Goal: Task Accomplishment & Management: Use online tool/utility

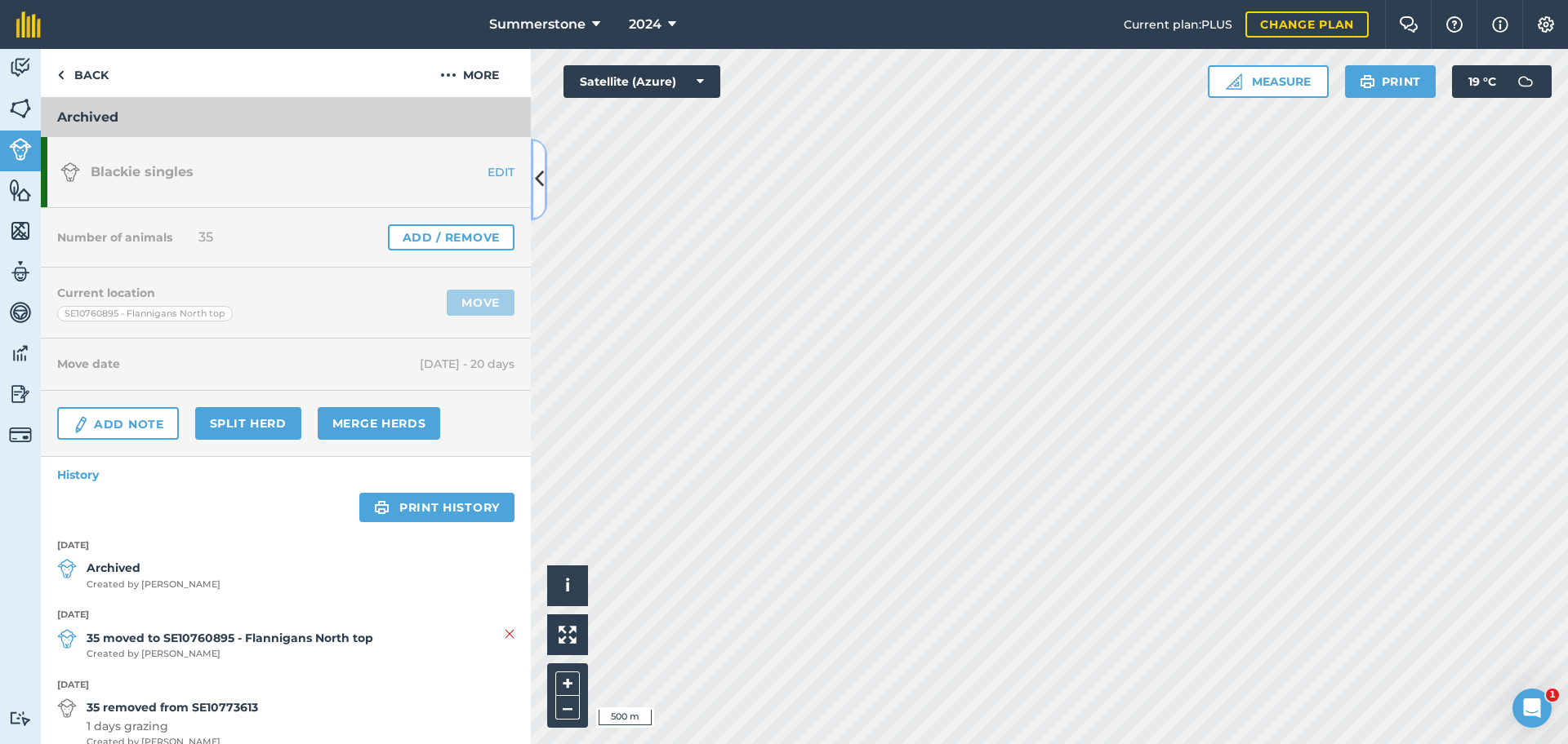
click at [539, 172] on icon at bounding box center [539, 179] width 9 height 29
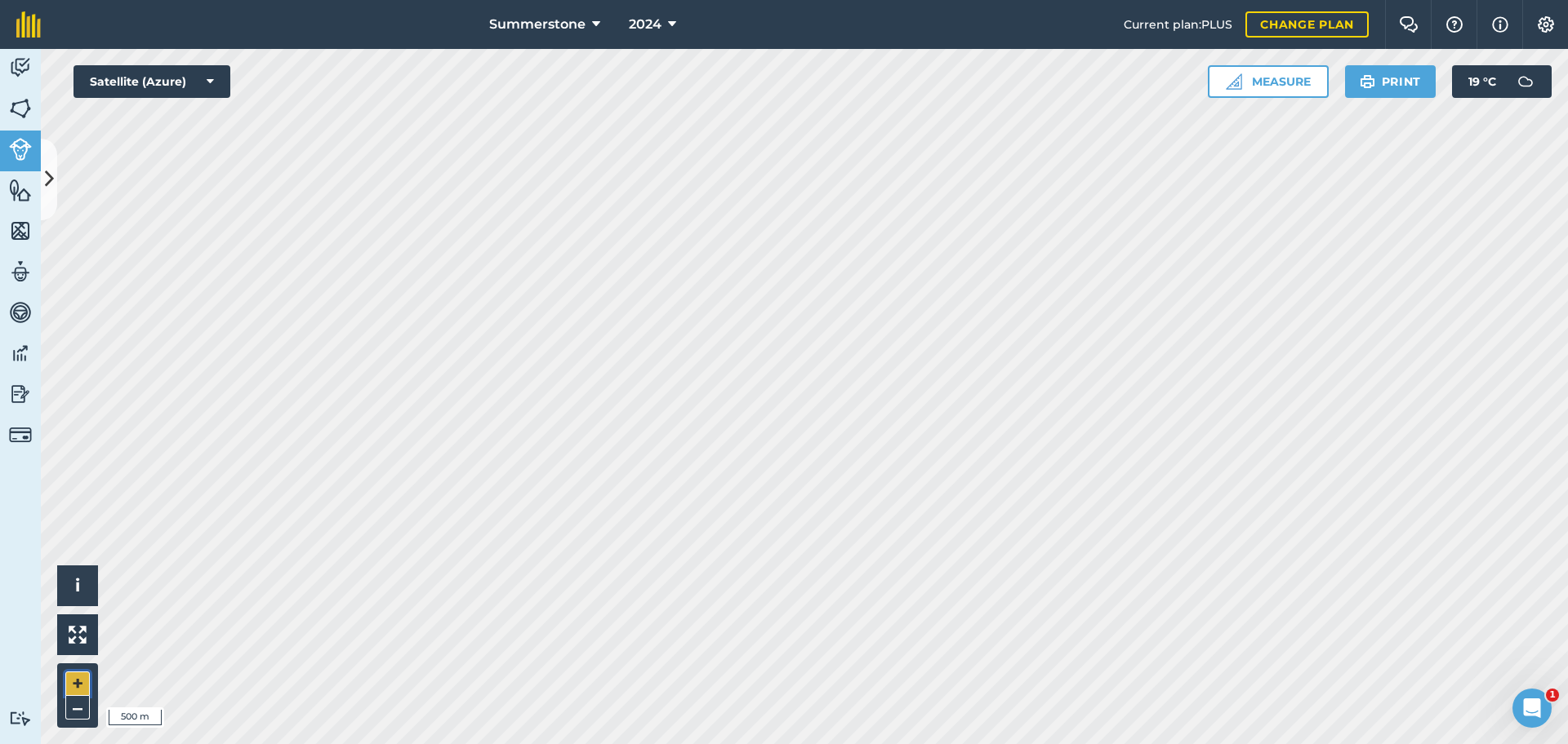
click at [76, 680] on button "+" at bounding box center [77, 684] width 24 height 24
click at [46, 174] on icon at bounding box center [50, 179] width 9 height 29
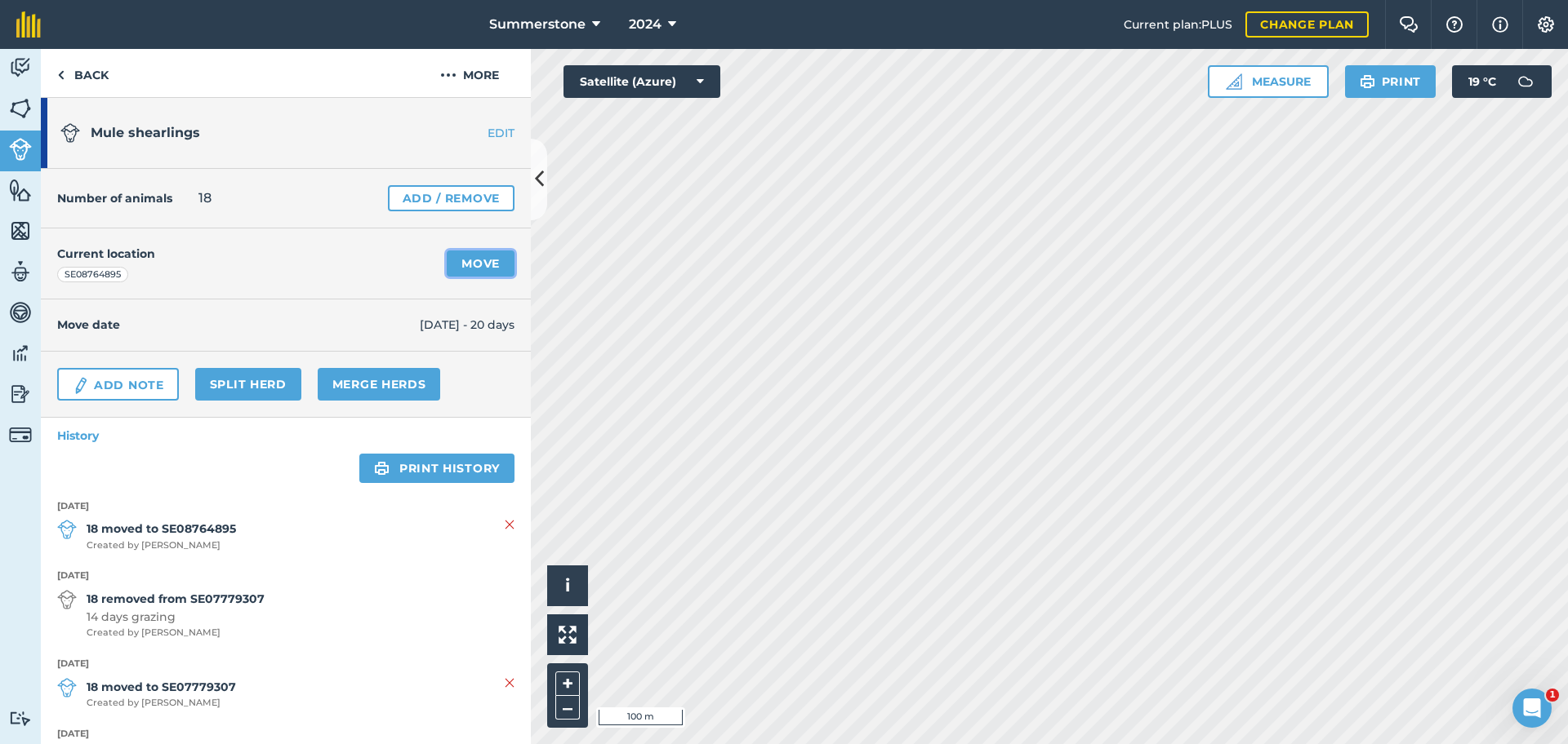
click at [461, 263] on link "Move" at bounding box center [480, 264] width 68 height 26
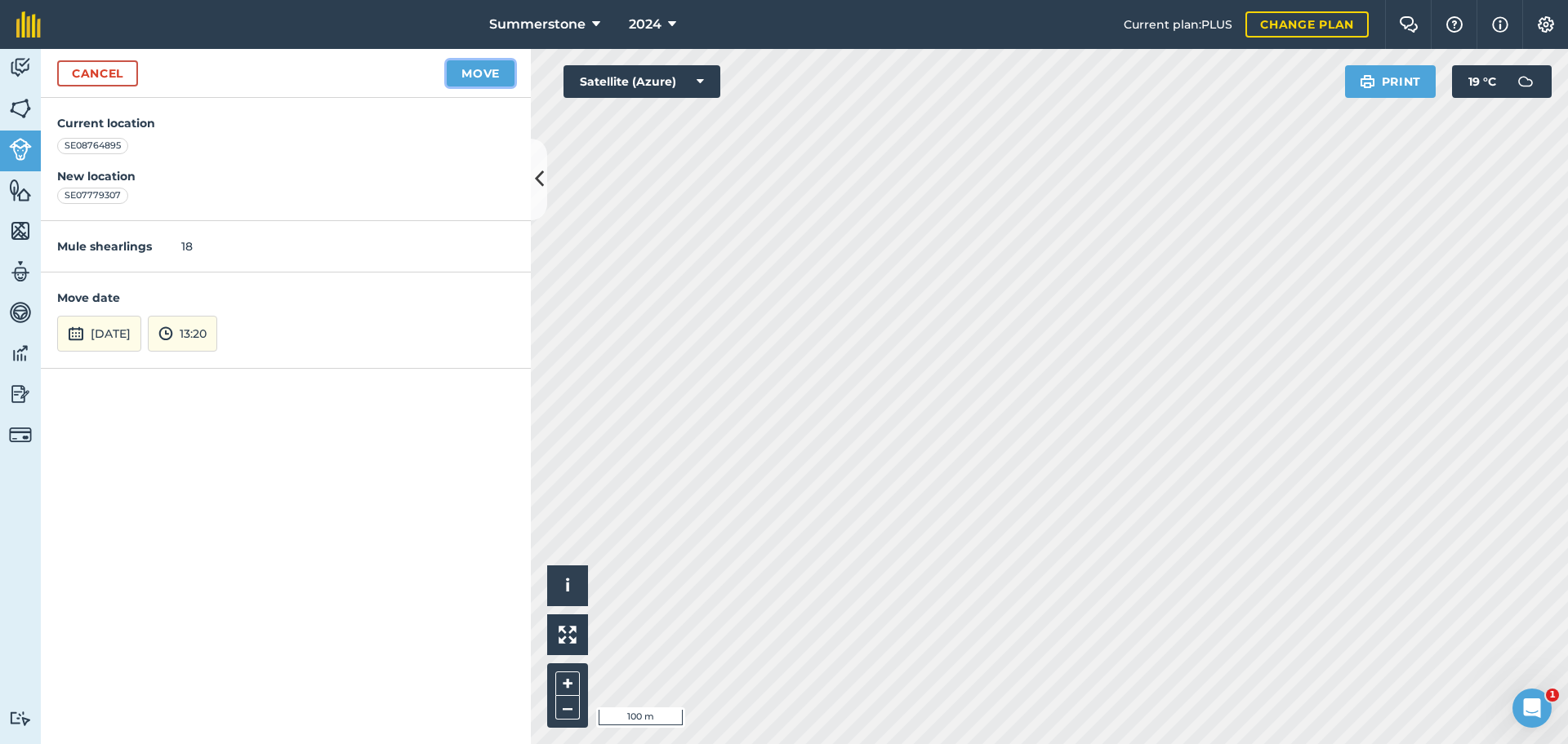
click at [480, 69] on button "Move" at bounding box center [480, 74] width 68 height 26
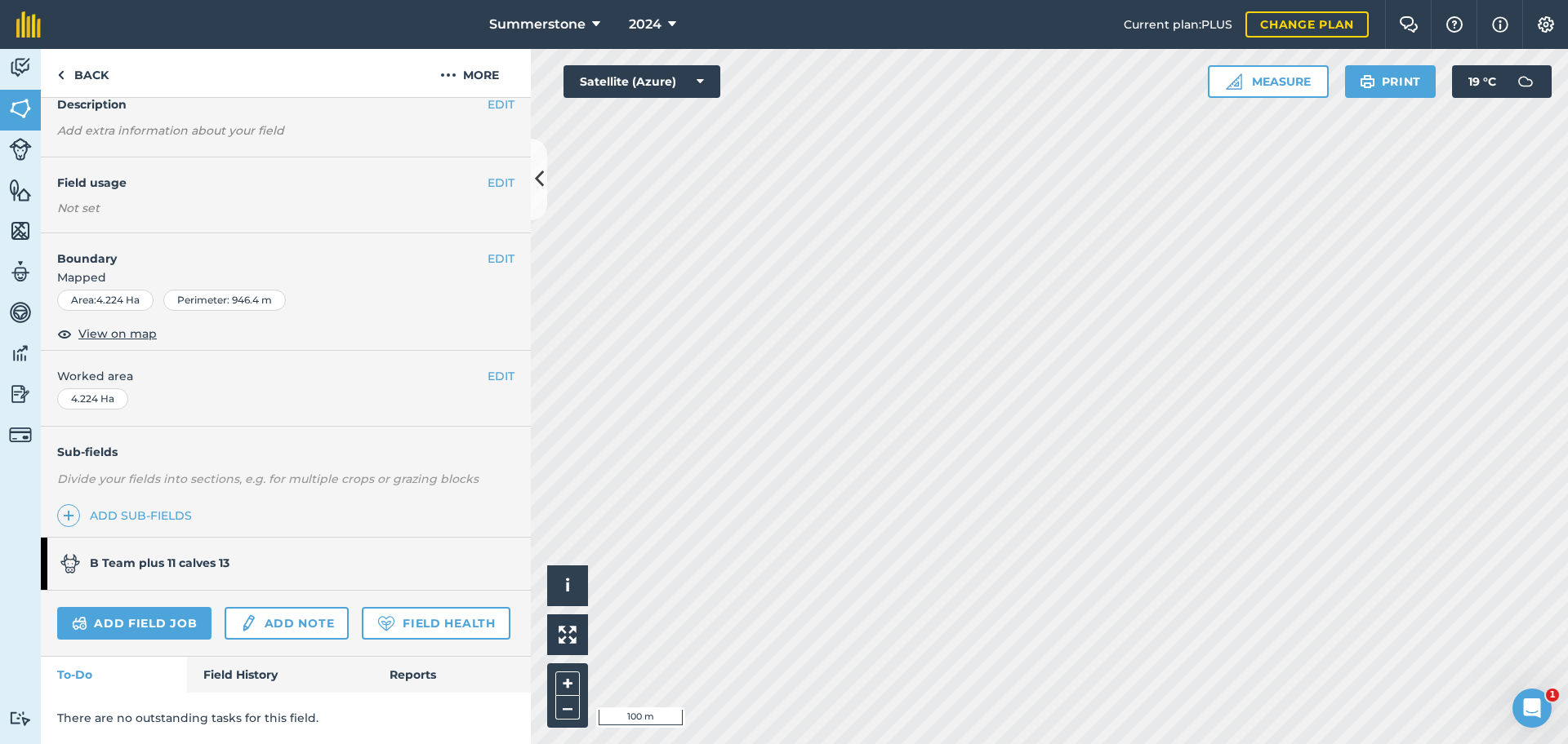
scroll to position [121, 0]
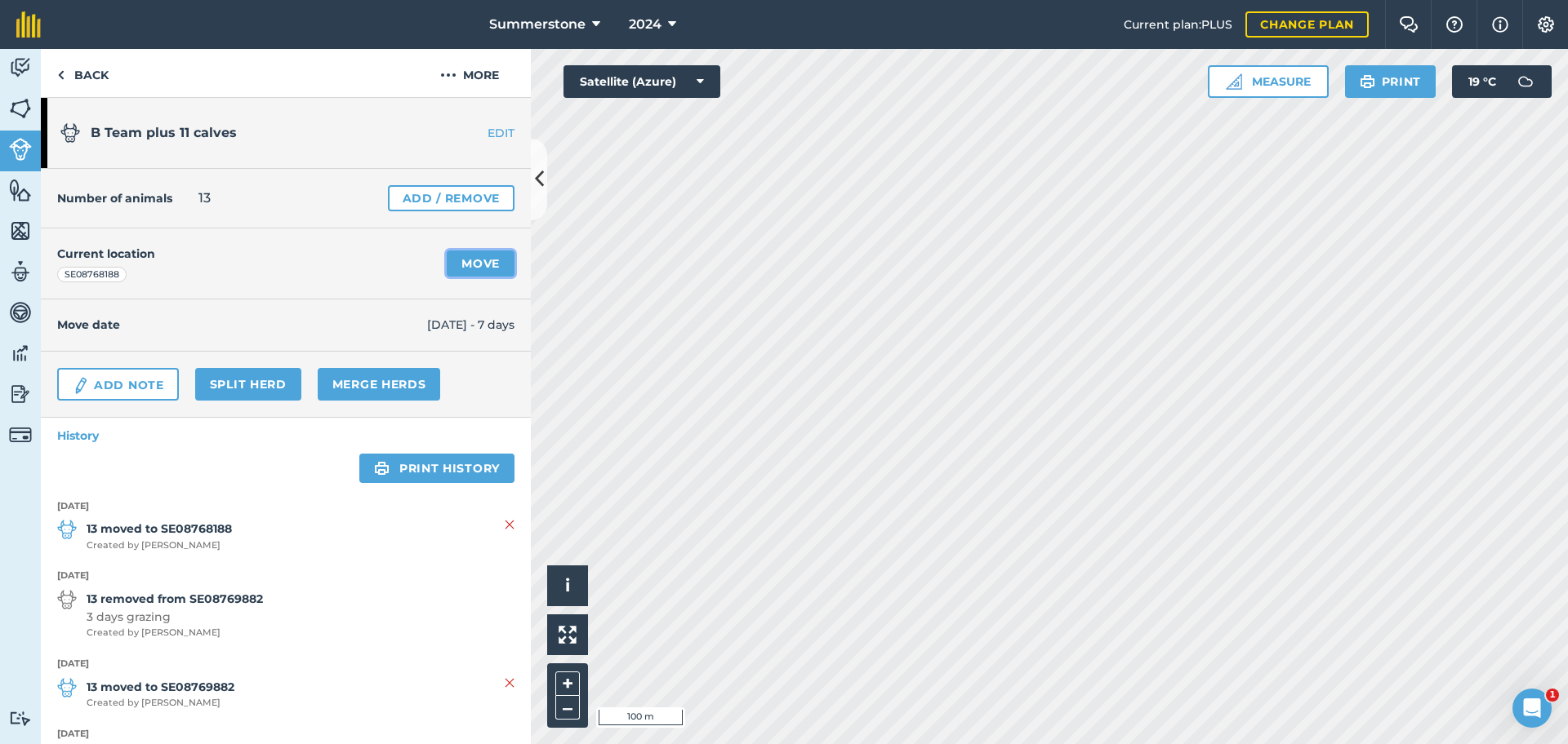
click at [476, 266] on link "Move" at bounding box center [480, 264] width 68 height 26
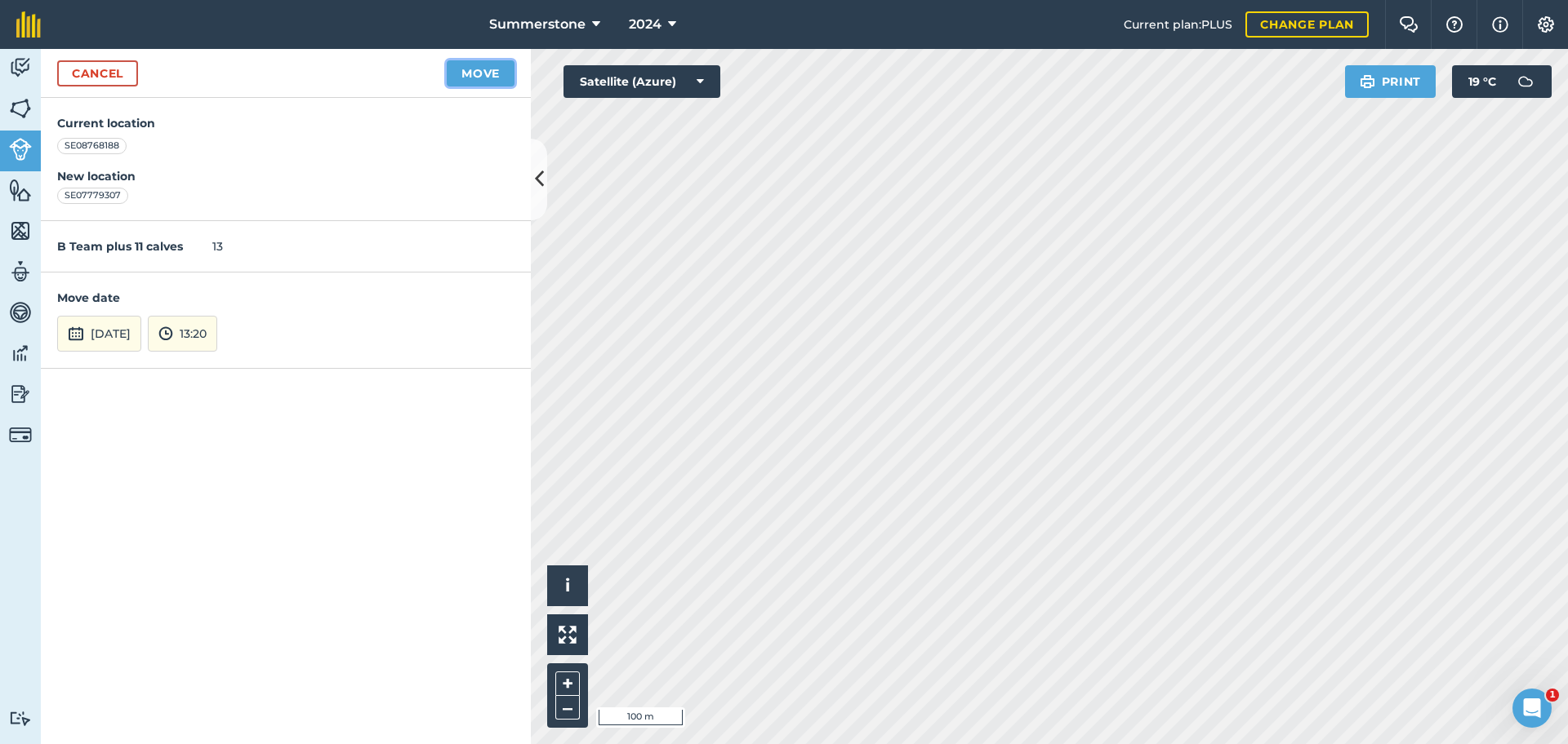
click at [472, 76] on button "Move" at bounding box center [480, 74] width 68 height 26
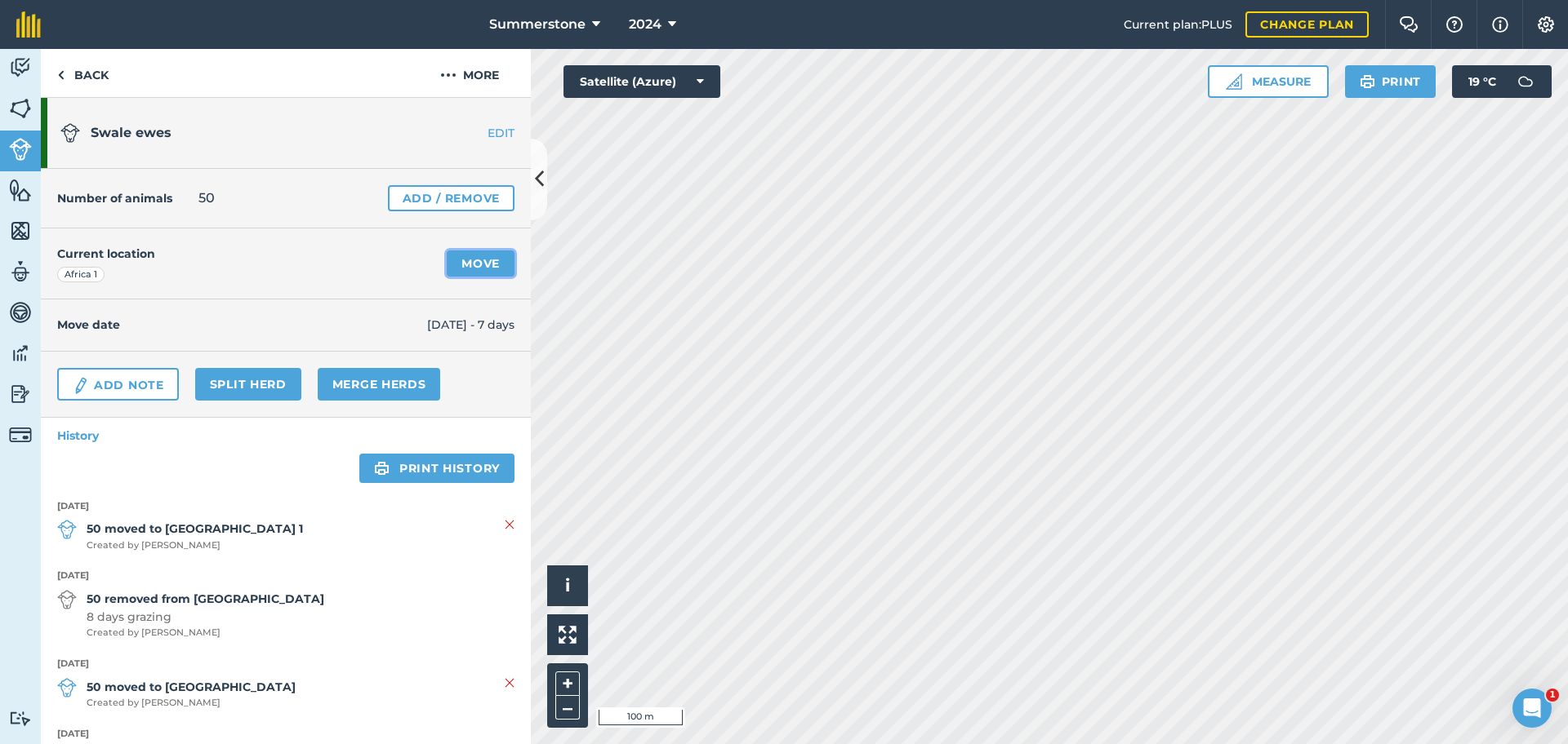
click at [465, 266] on link "Move" at bounding box center [480, 264] width 68 height 26
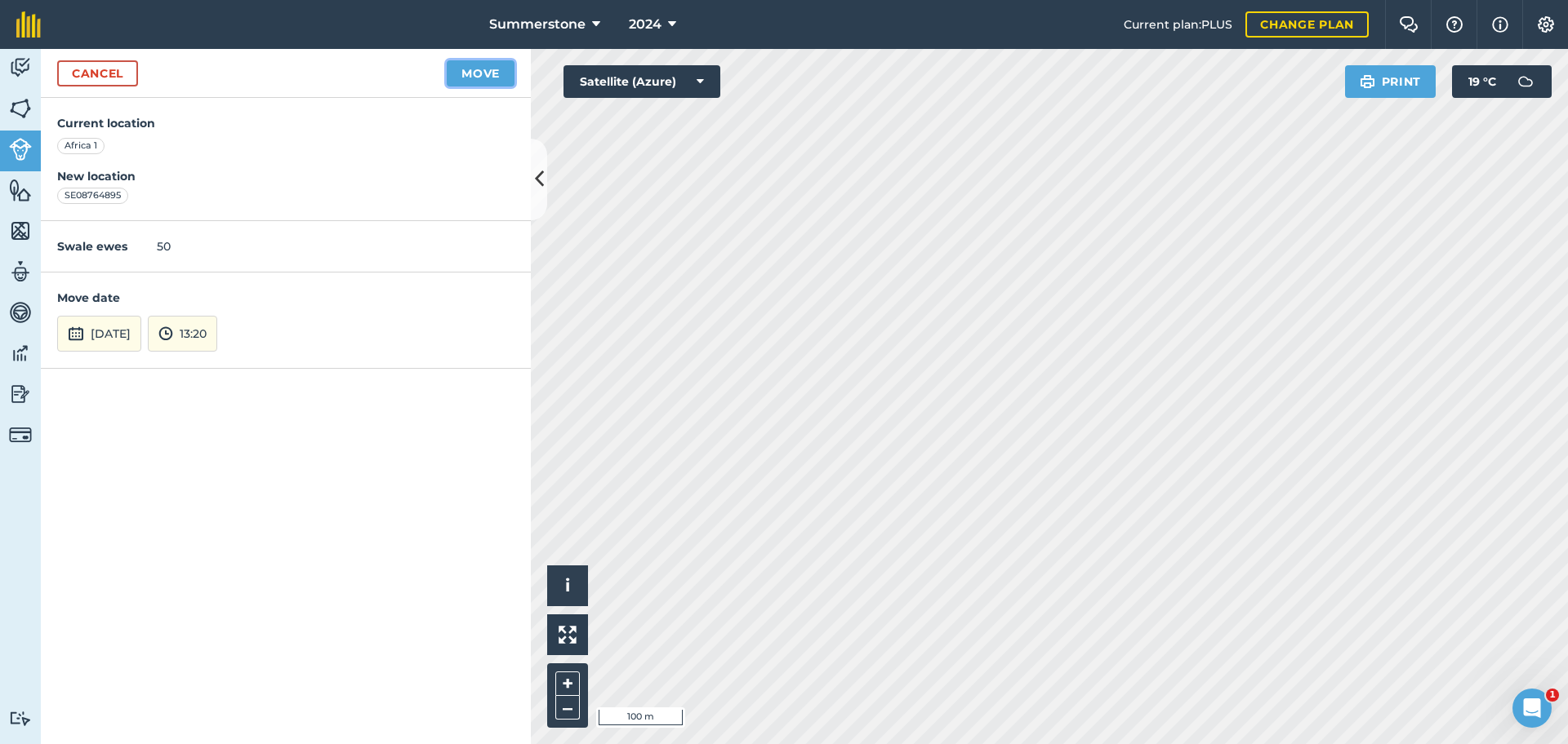
click at [477, 72] on button "Move" at bounding box center [480, 74] width 68 height 26
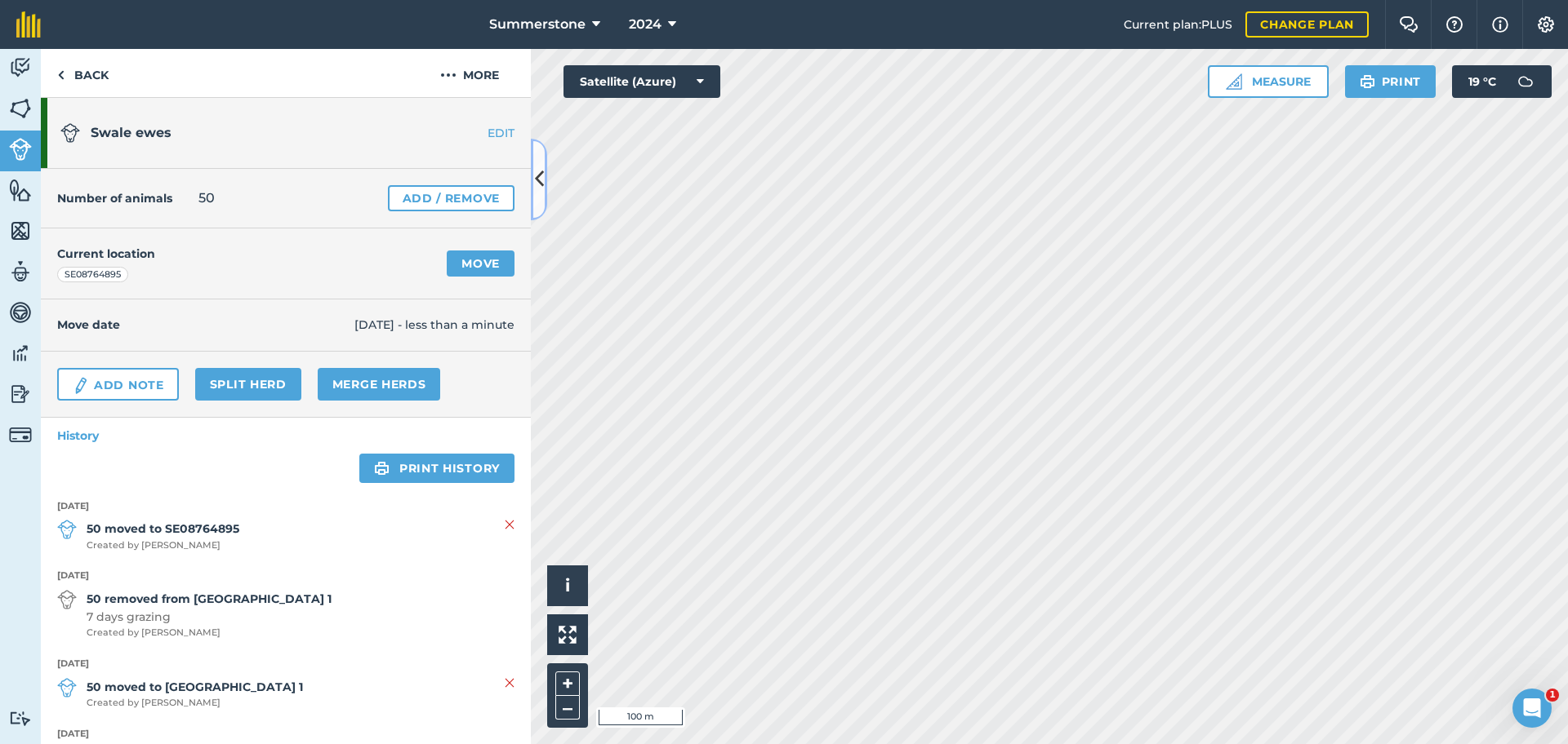
click at [539, 181] on icon at bounding box center [539, 179] width 9 height 29
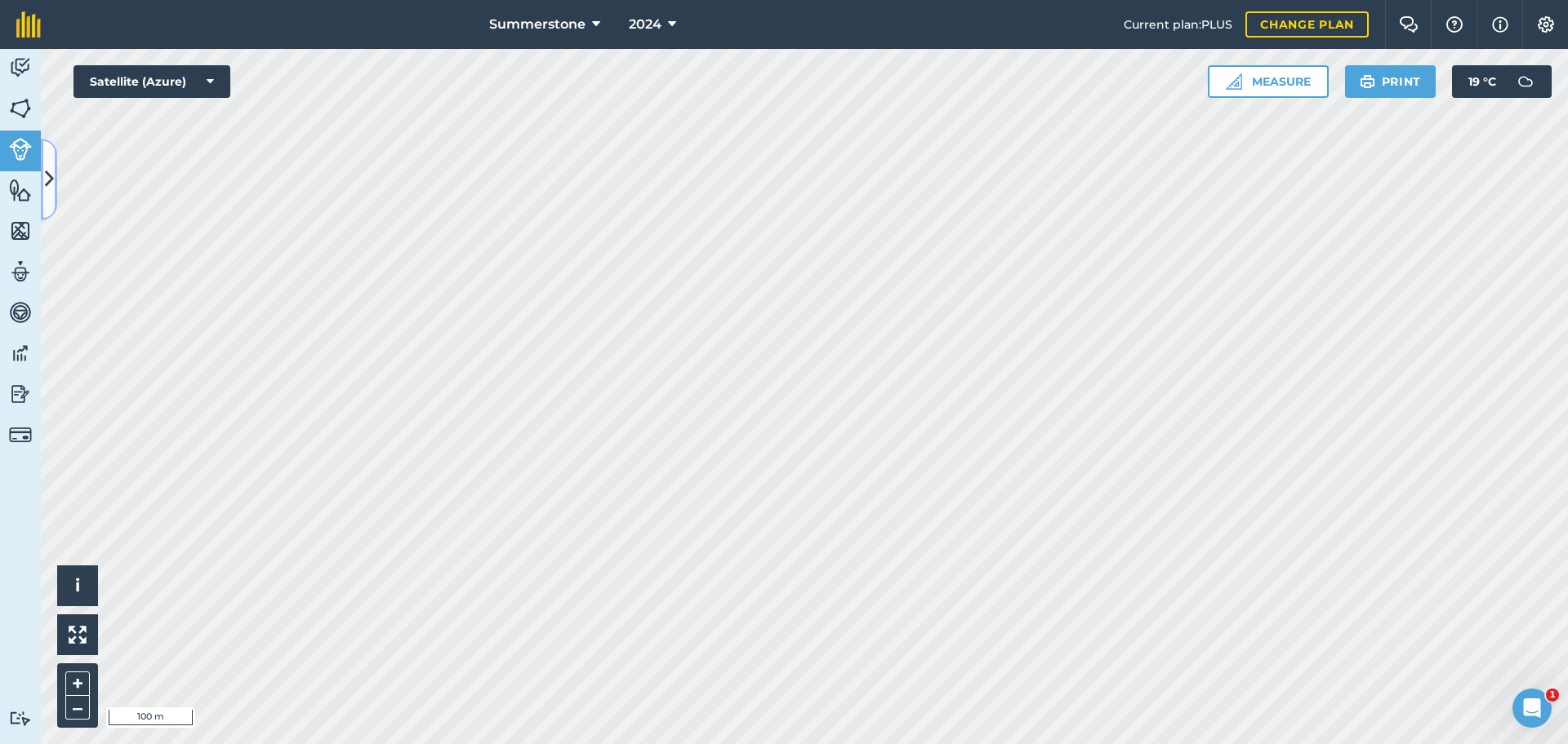
click at [50, 177] on icon at bounding box center [50, 179] width 9 height 29
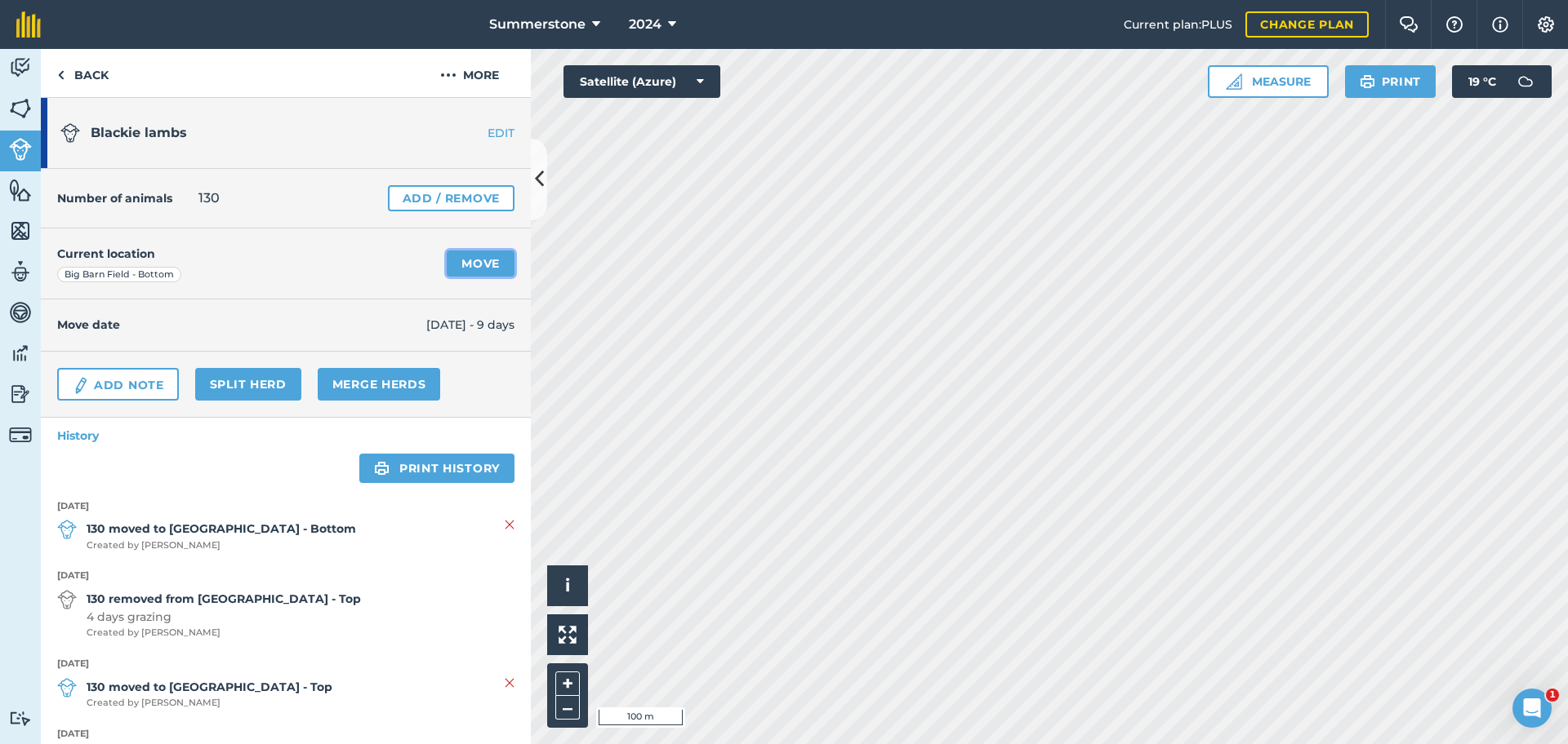
click at [453, 264] on link "Move" at bounding box center [480, 264] width 68 height 26
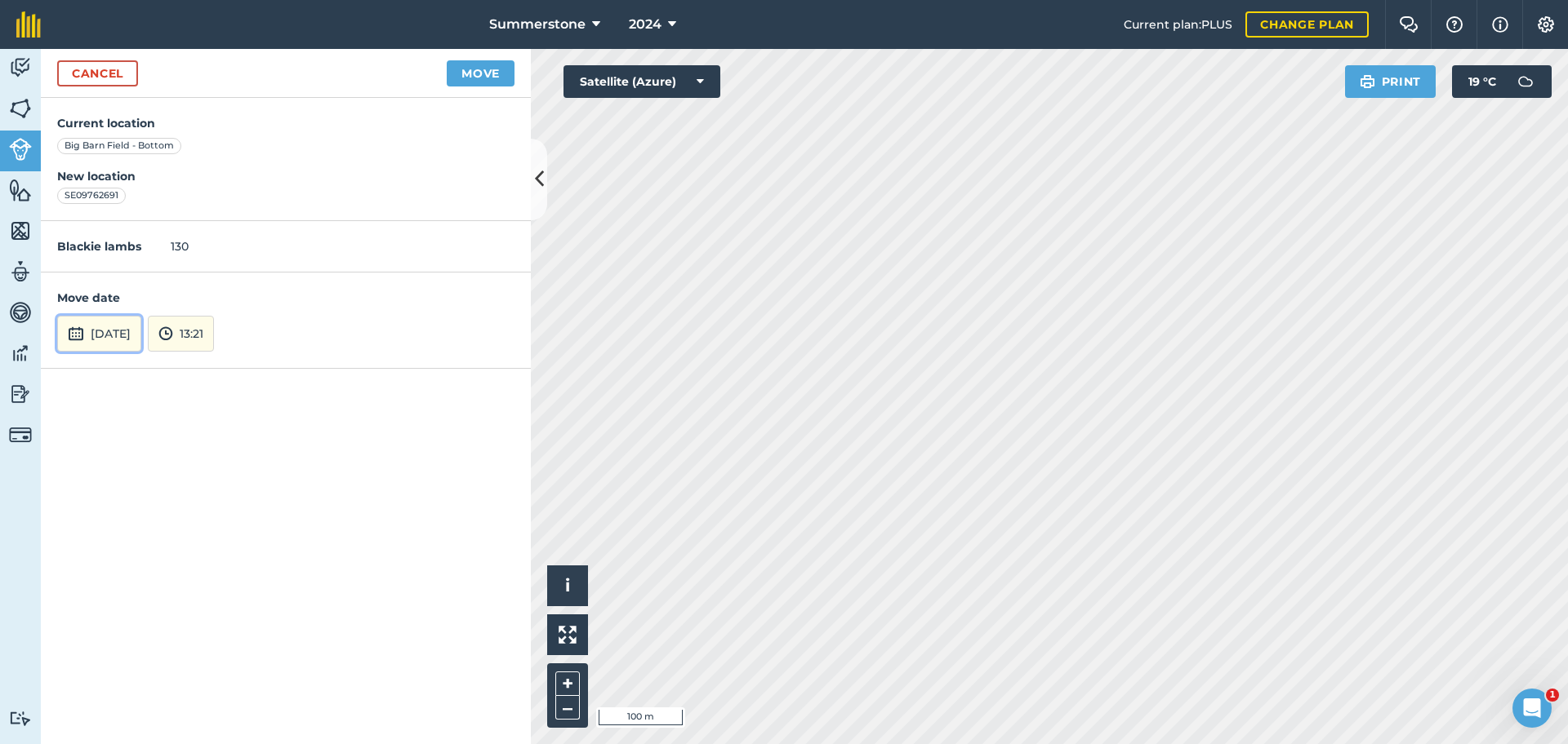
click at [142, 342] on button "[DATE]" at bounding box center [99, 333] width 84 height 36
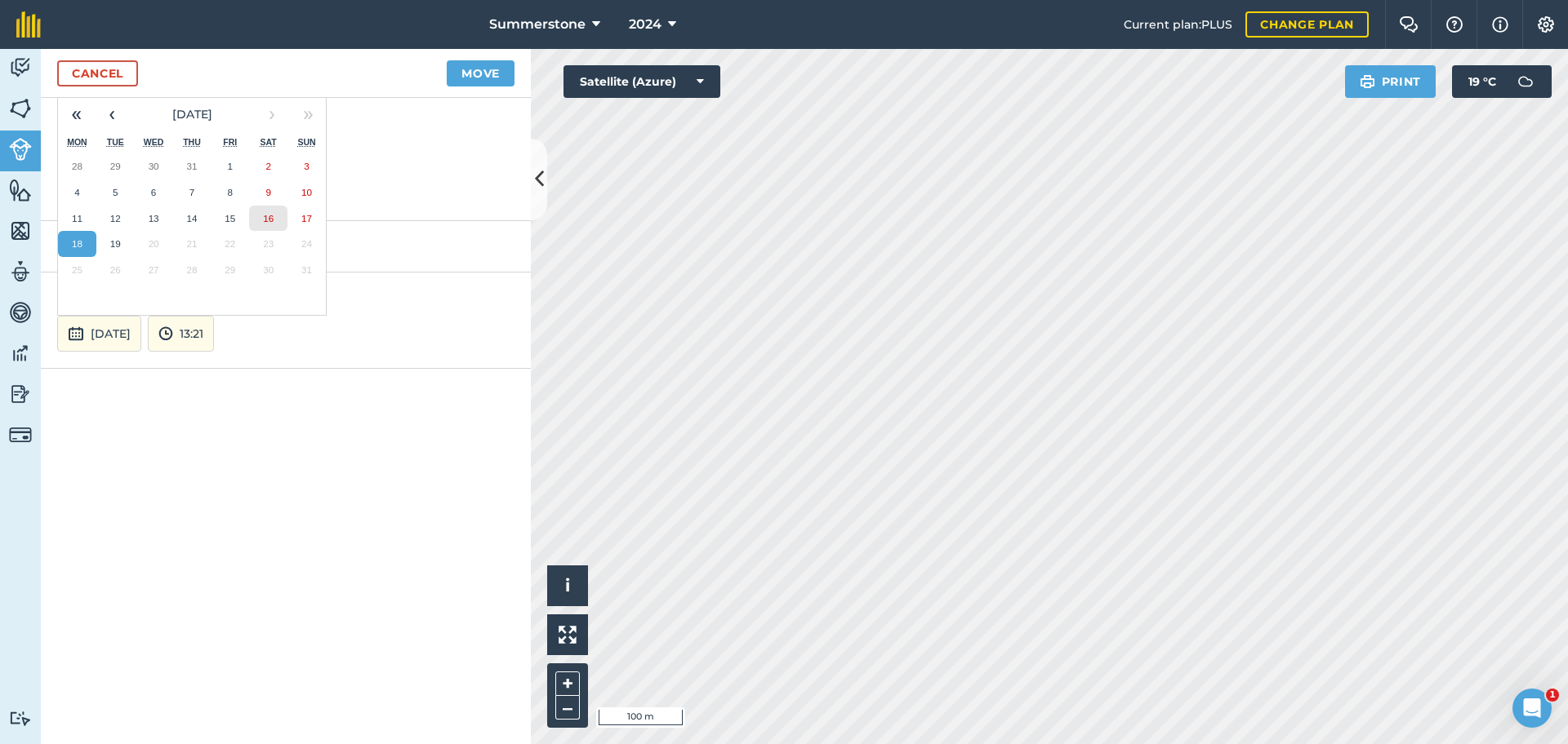
click at [269, 218] on abbr "16" at bounding box center [268, 218] width 10 height 10
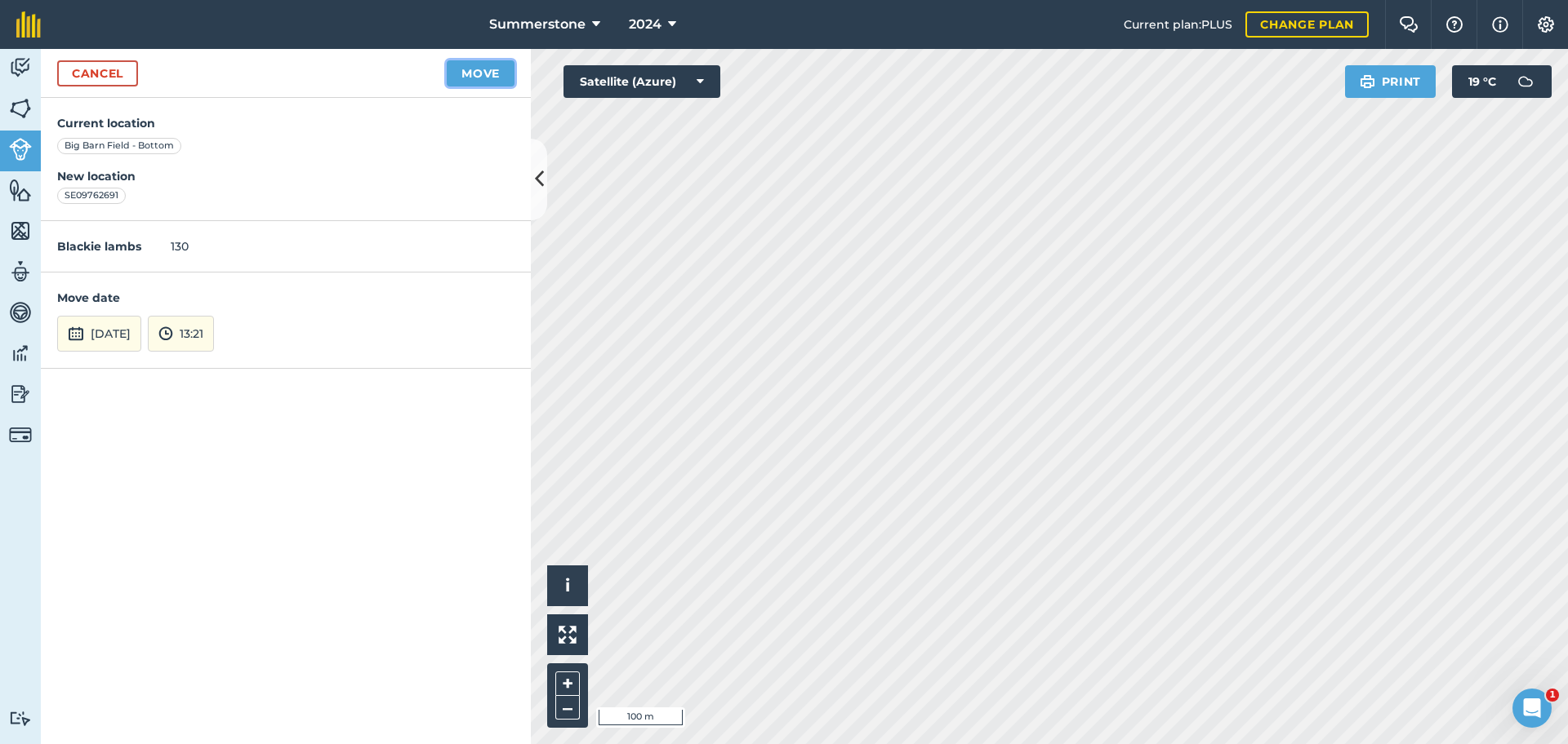
click at [483, 75] on button "Move" at bounding box center [480, 74] width 68 height 26
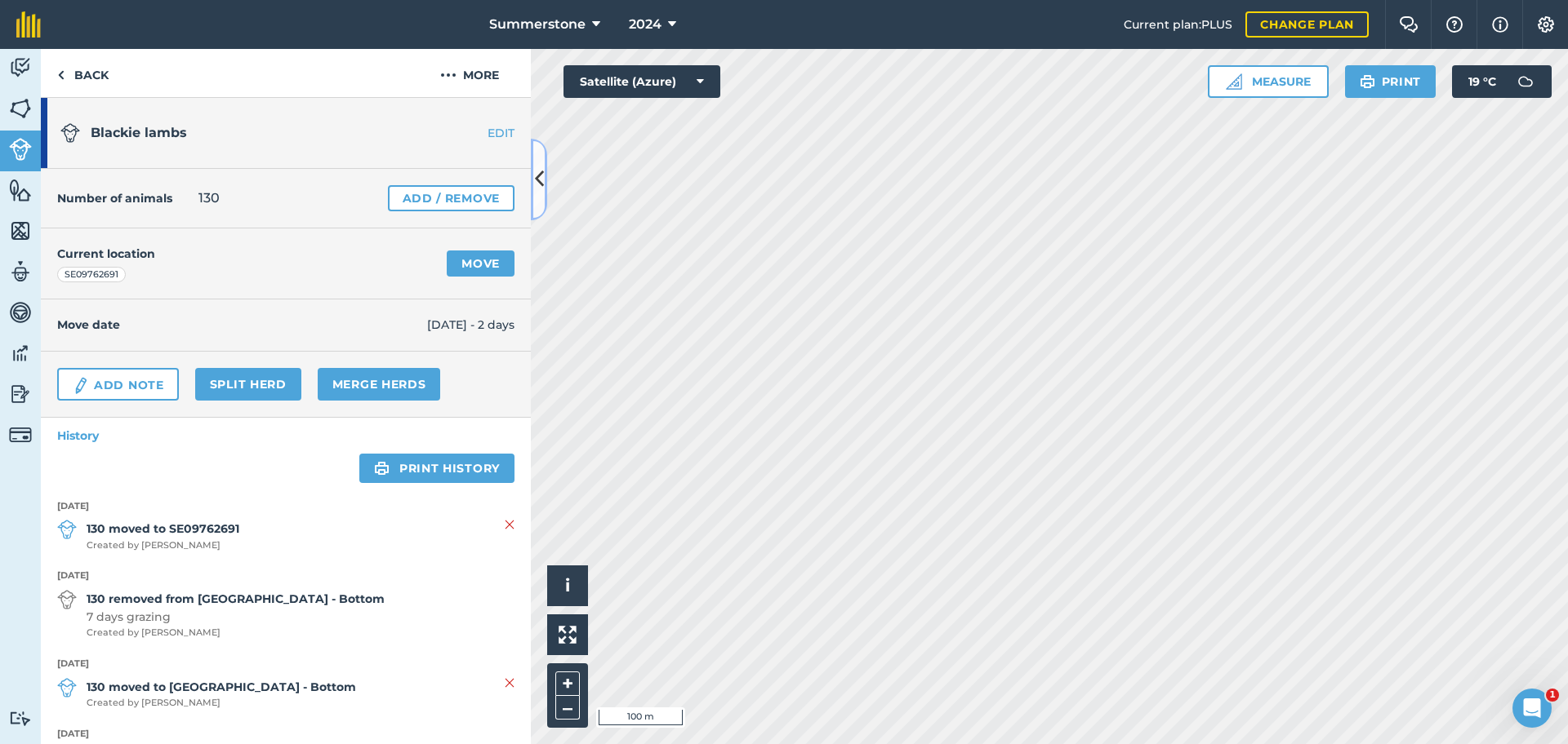
click at [539, 182] on icon at bounding box center [539, 179] width 9 height 29
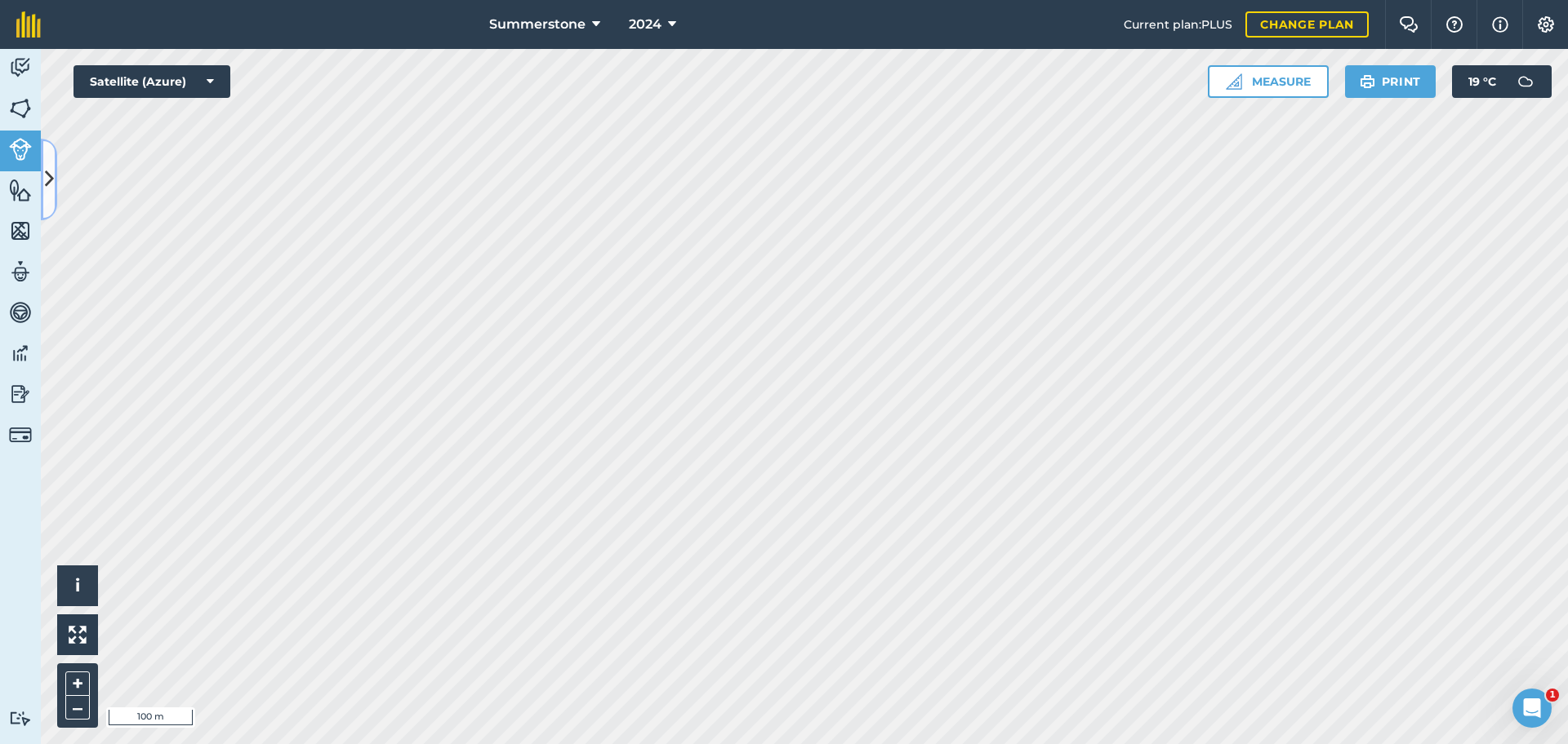
click at [49, 182] on icon at bounding box center [50, 179] width 9 height 29
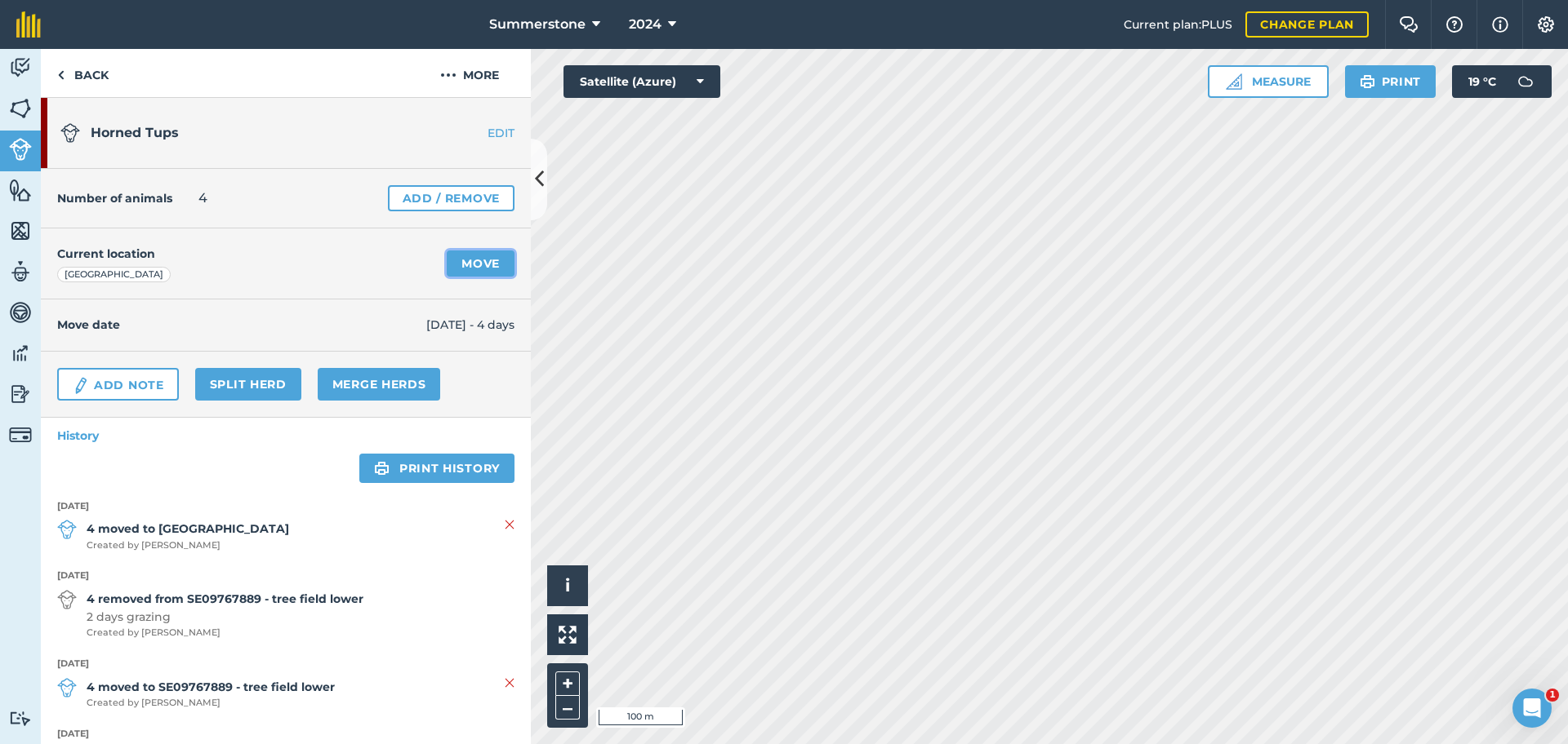
click at [465, 262] on link "Move" at bounding box center [480, 264] width 68 height 26
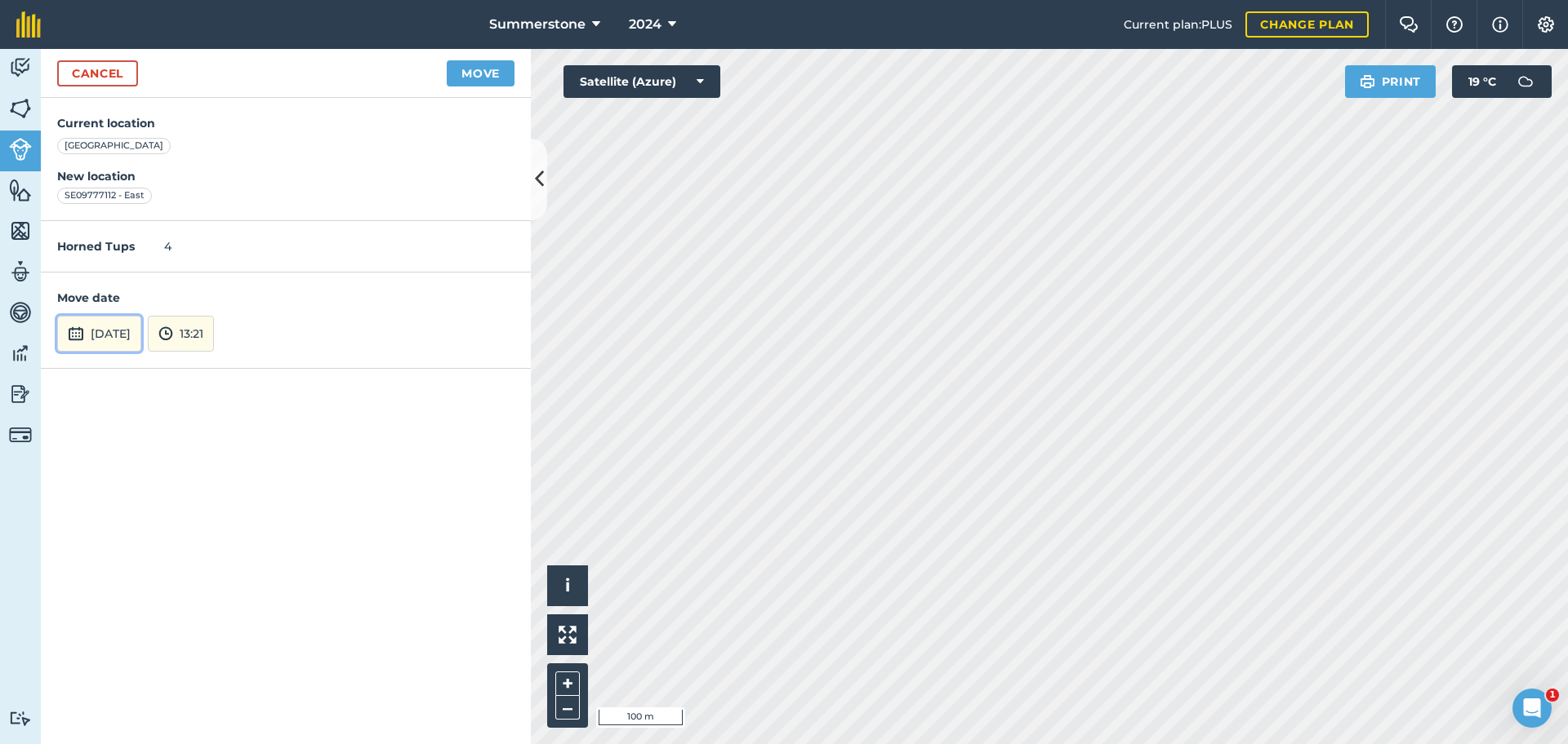
click at [129, 333] on button "[DATE]" at bounding box center [99, 333] width 84 height 36
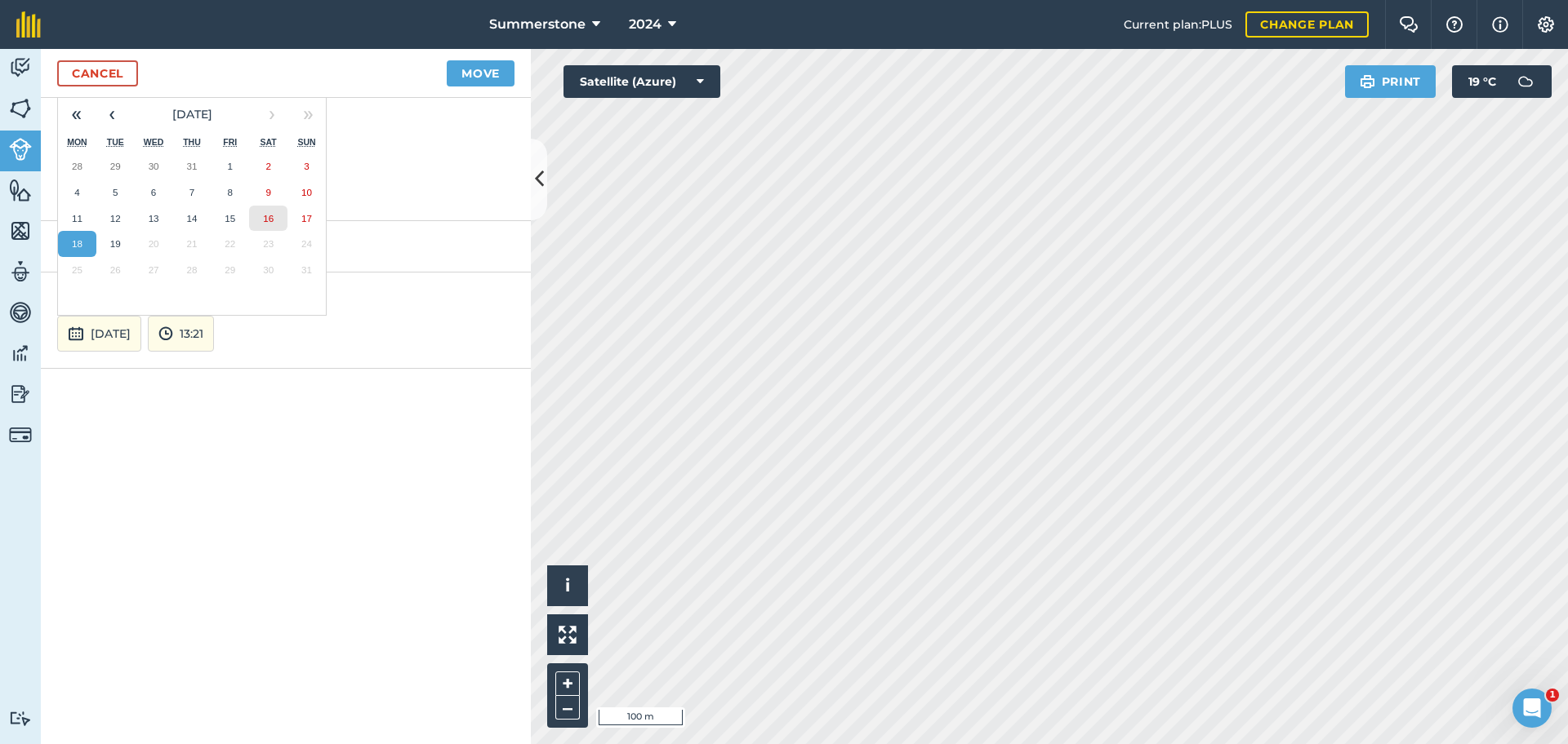
click at [267, 220] on abbr "16" at bounding box center [268, 218] width 10 height 10
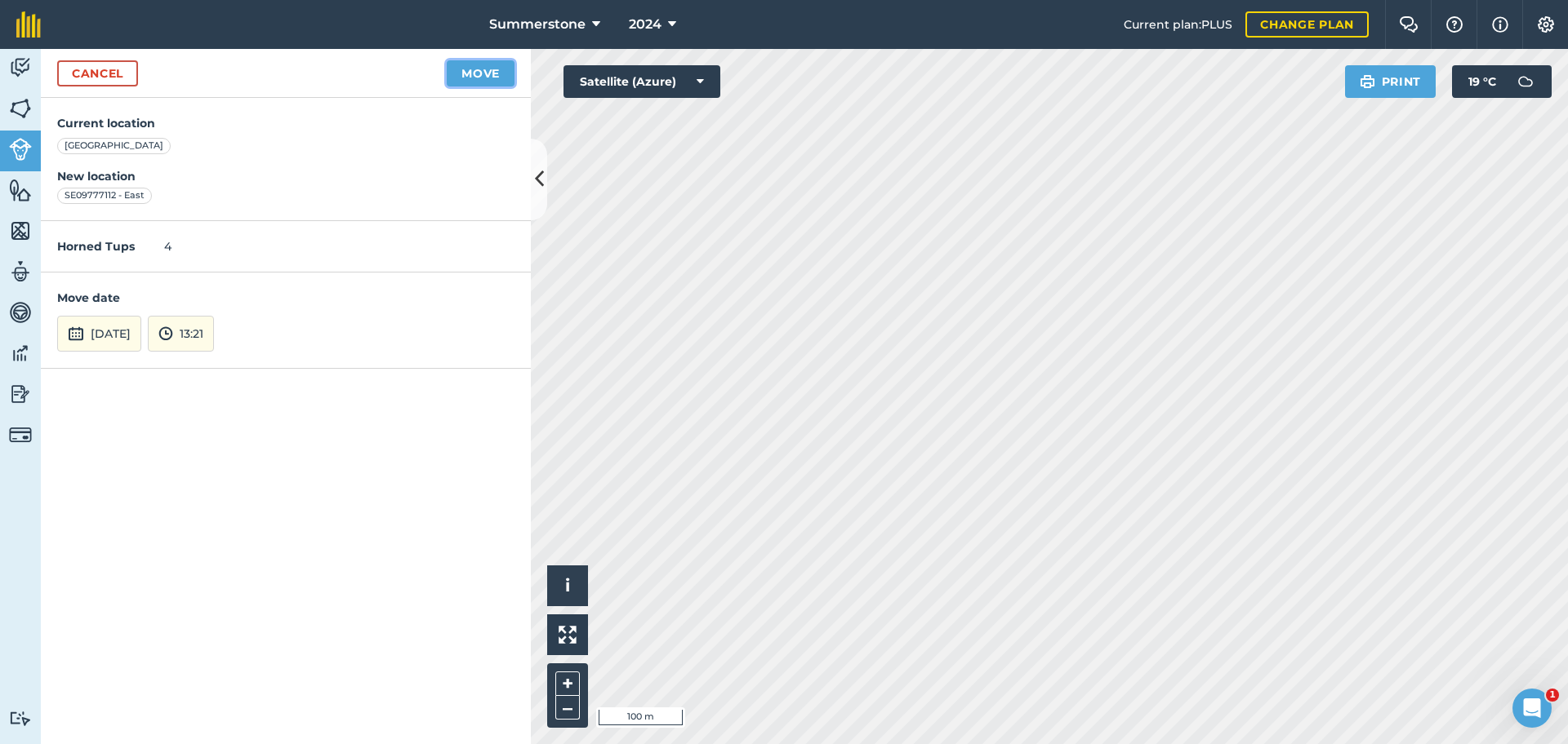
click at [473, 75] on button "Move" at bounding box center [480, 74] width 68 height 26
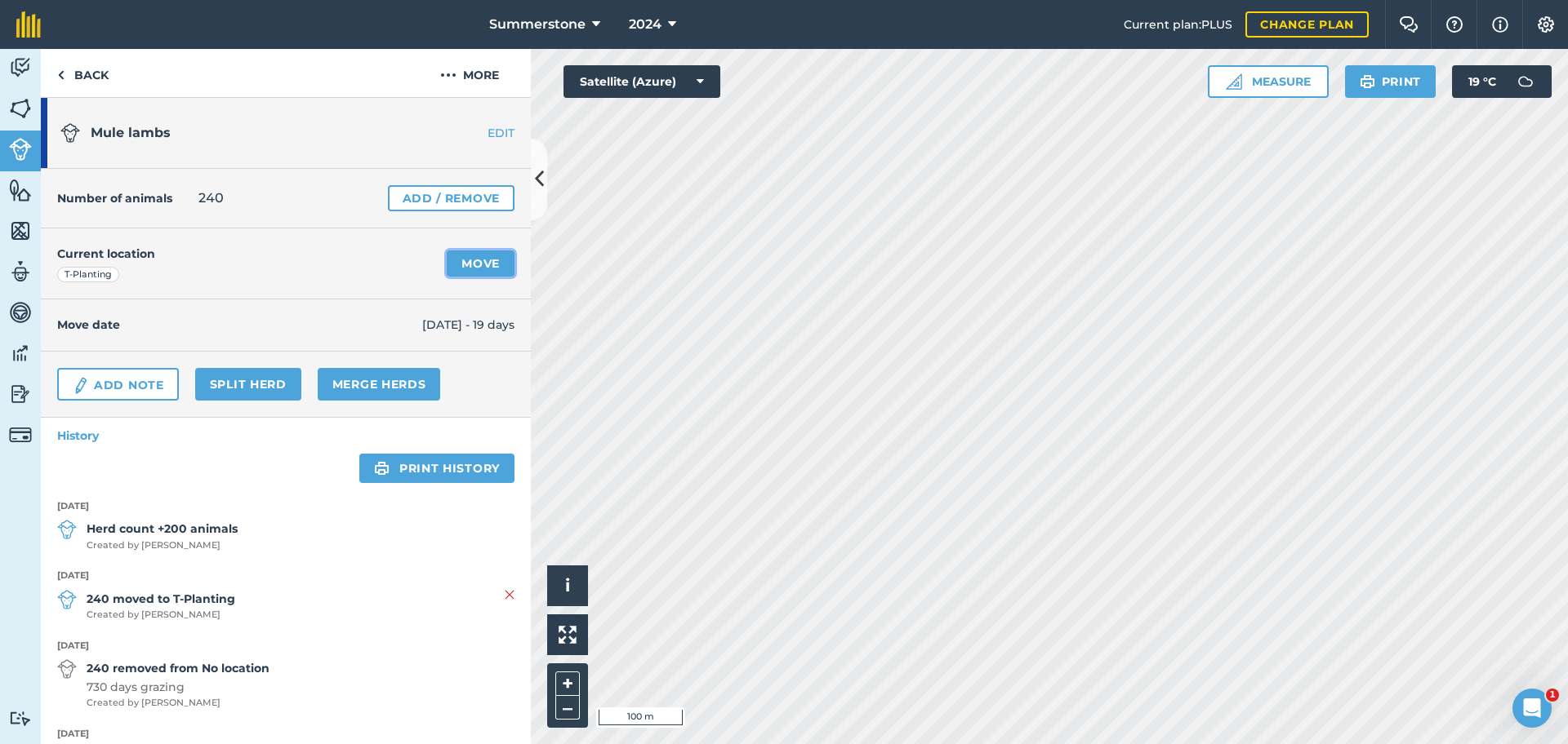
click at [459, 262] on link "Move" at bounding box center [480, 264] width 68 height 26
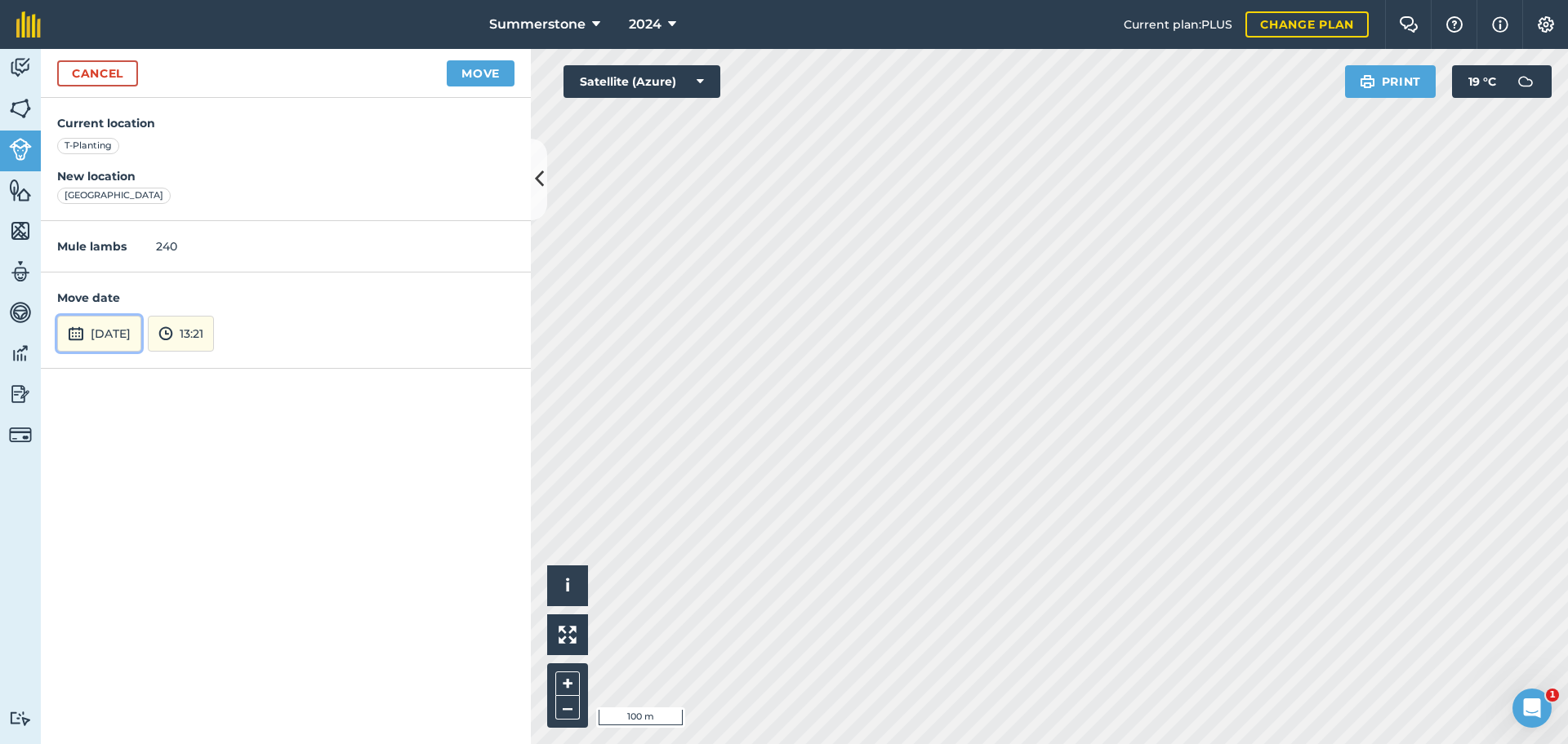
click at [102, 329] on button "[DATE]" at bounding box center [99, 333] width 84 height 36
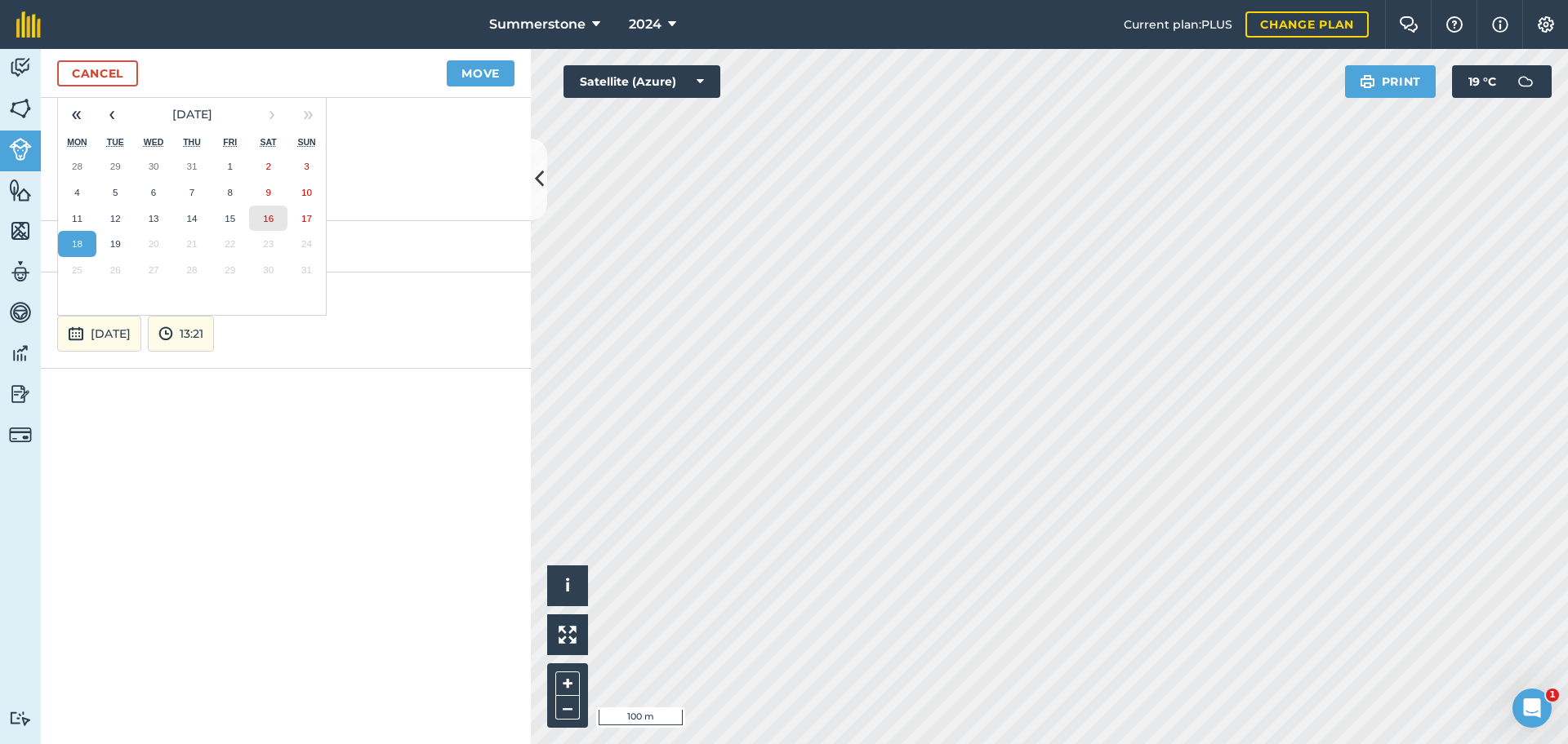
click at [267, 213] on abbr "16" at bounding box center [268, 218] width 10 height 10
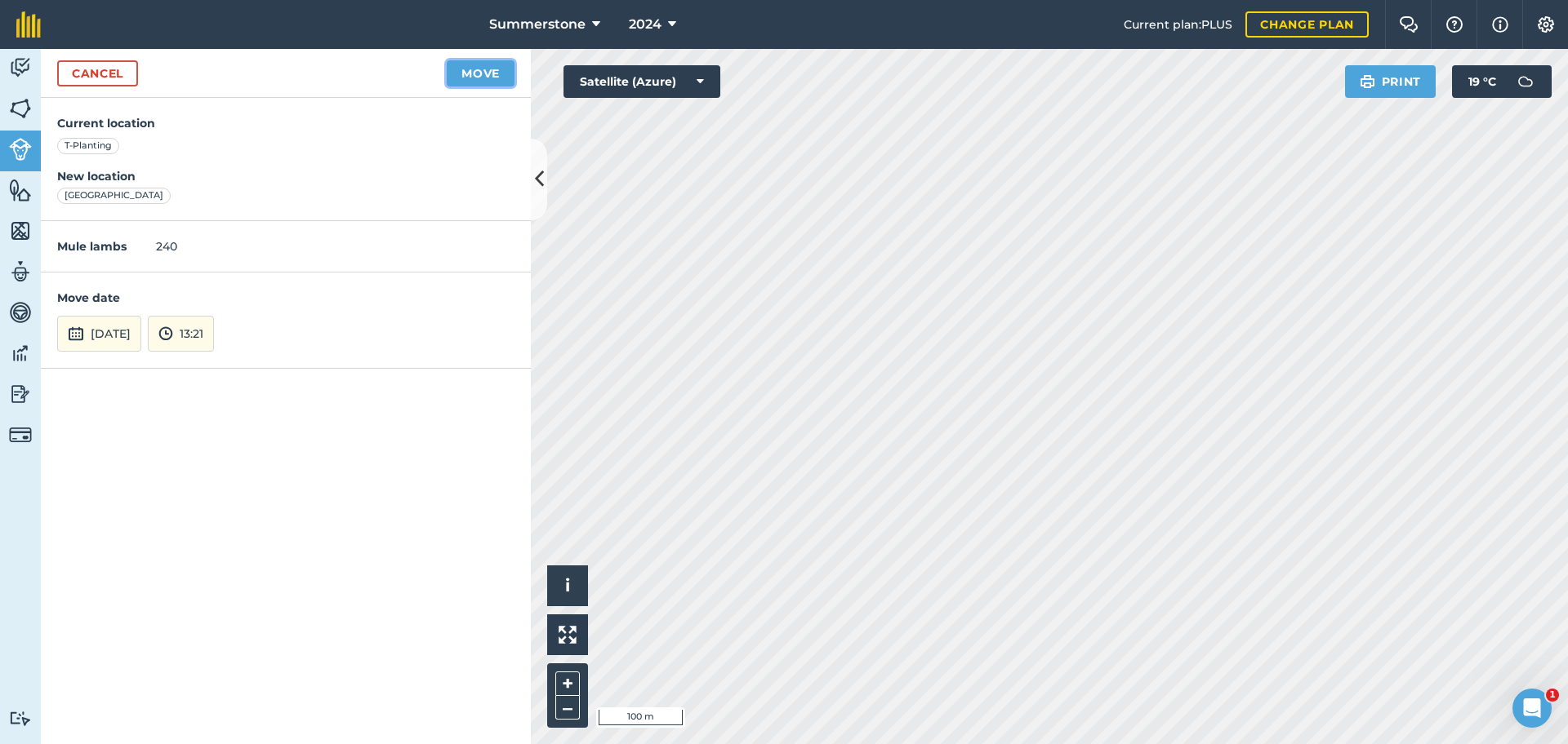
click at [472, 75] on button "Move" at bounding box center [480, 74] width 68 height 26
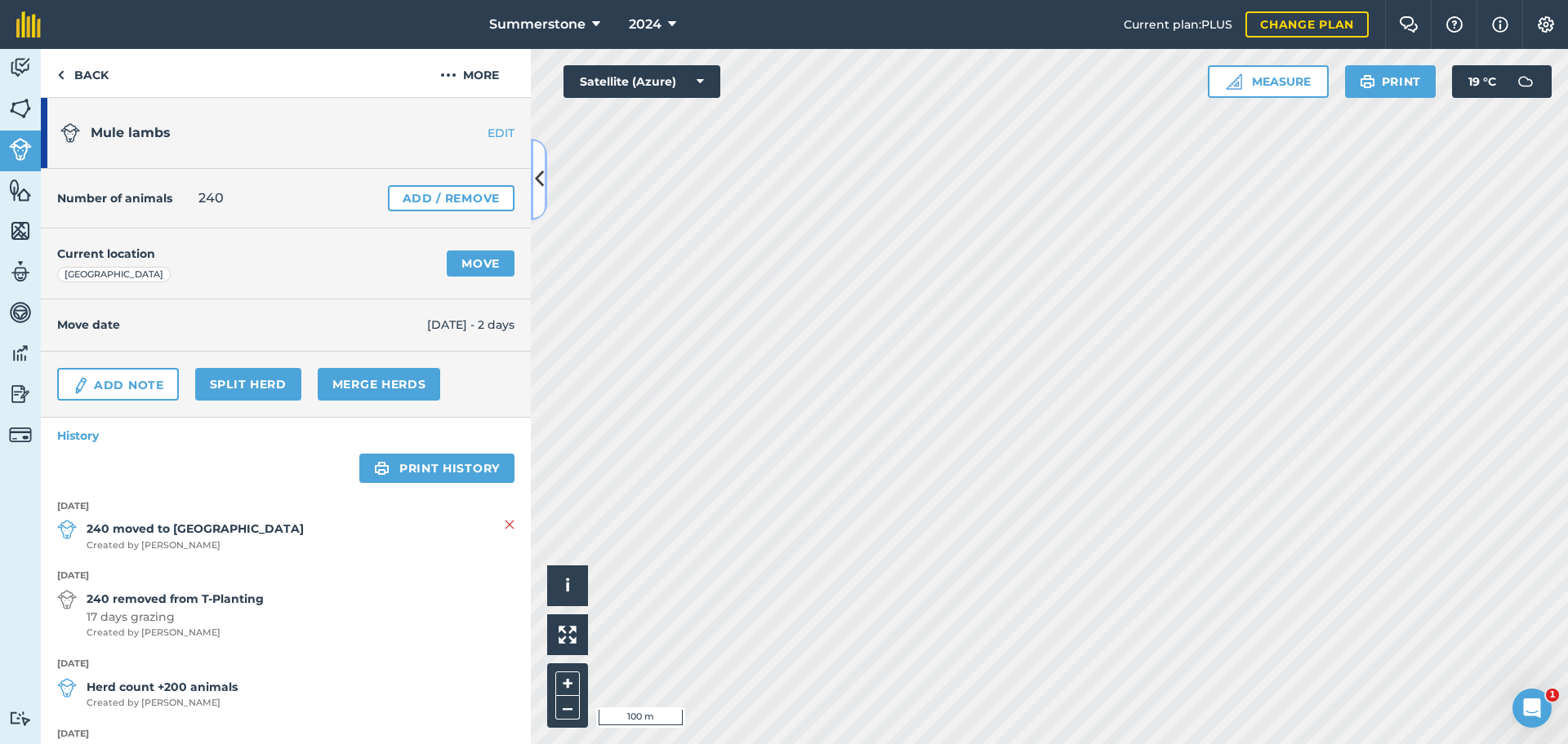
click at [541, 182] on icon at bounding box center [539, 179] width 9 height 29
